Goal: Task Accomplishment & Management: Manage account settings

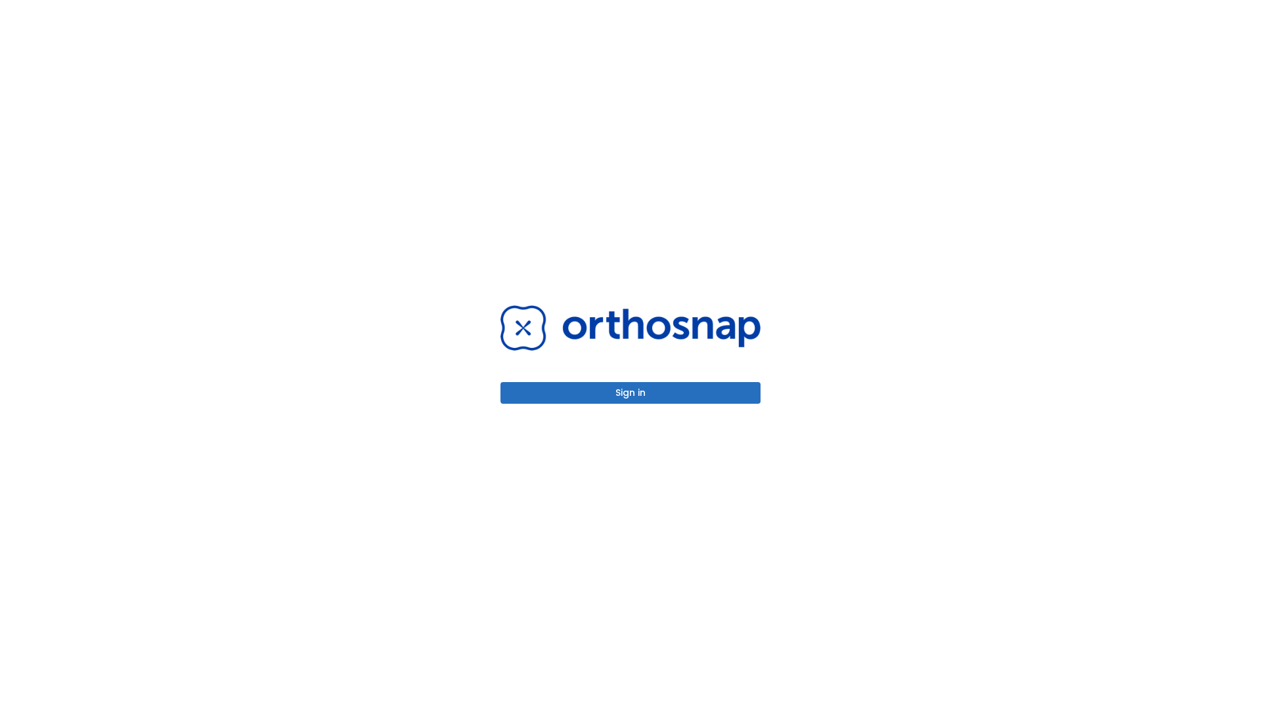
click at [630, 393] on button "Sign in" at bounding box center [630, 393] width 260 height 22
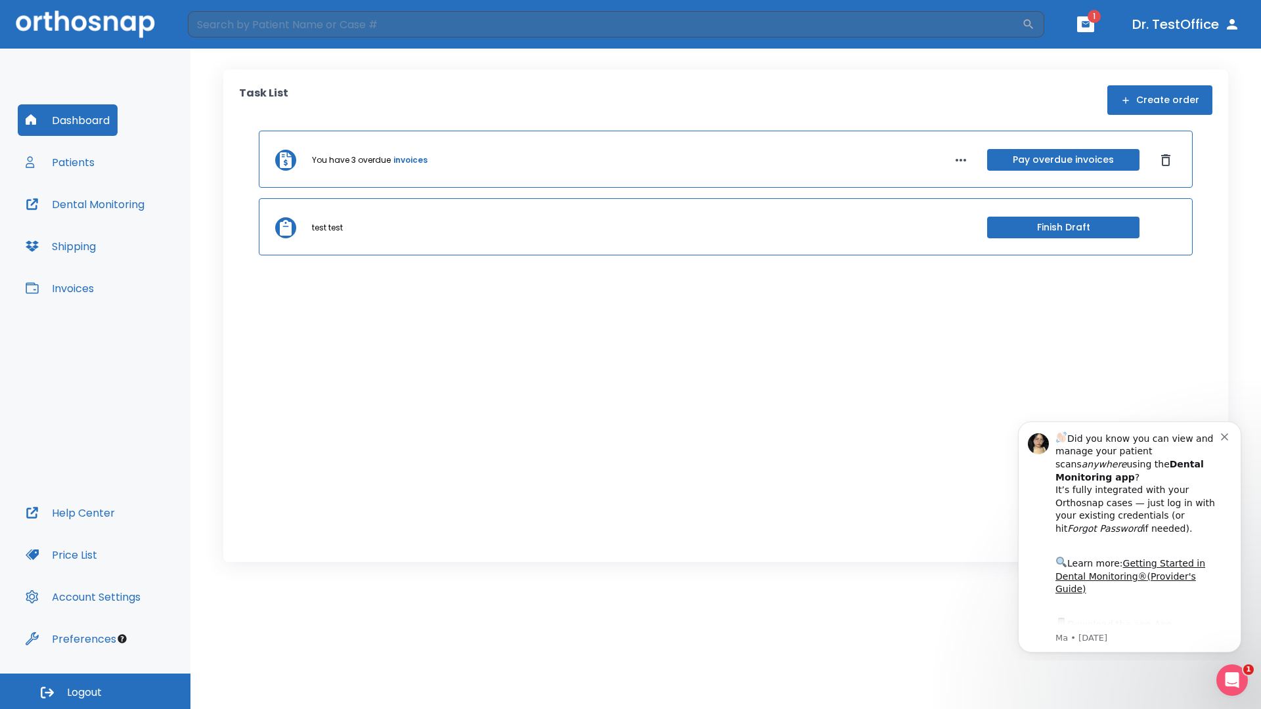
click at [95, 691] on span "Logout" at bounding box center [84, 693] width 35 height 14
